Goal: Check status

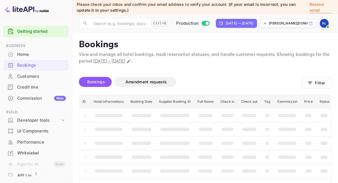
click at [30, 55] on div "Home" at bounding box center [41, 54] width 49 height 6
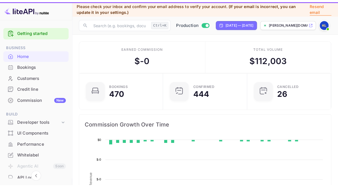
scroll to position [86, 77]
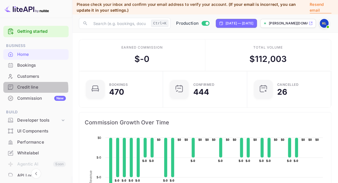
click at [27, 89] on div "Credit line" at bounding box center [41, 87] width 49 height 6
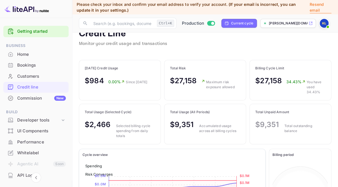
scroll to position [28, 0]
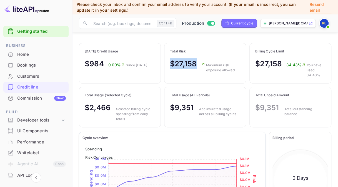
drag, startPoint x: 195, startPoint y: 62, endPoint x: 170, endPoint y: 60, distance: 25.4
click at [170, 60] on p "$27,158" at bounding box center [183, 63] width 27 height 11
drag, startPoint x: 170, startPoint y: 60, endPoint x: 196, endPoint y: 87, distance: 37.0
click at [196, 87] on div "Total Usage (All Periods) $9,351 Accumulated usage across all billing cycles" at bounding box center [205, 104] width 81 height 35
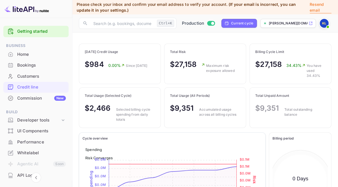
scroll to position [0, 0]
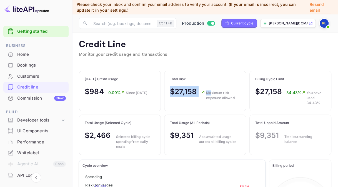
drag, startPoint x: 170, startPoint y: 91, endPoint x: 211, endPoint y: 94, distance: 41.8
click at [211, 94] on div "Total Risk $27,158 Maximum risk exposure allowed" at bounding box center [205, 88] width 81 height 35
drag, startPoint x: 211, startPoint y: 94, endPoint x: 188, endPoint y: 63, distance: 39.2
click at [188, 63] on div "Credit Line Monitor your credit usage and transactions" at bounding box center [205, 52] width 253 height 26
